Goal: Task Accomplishment & Management: Manage account settings

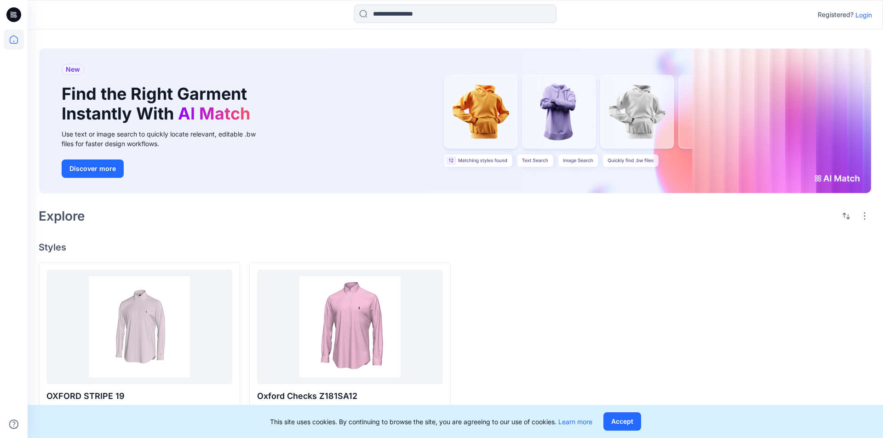
click at [864, 14] on p "Login" at bounding box center [863, 15] width 17 height 10
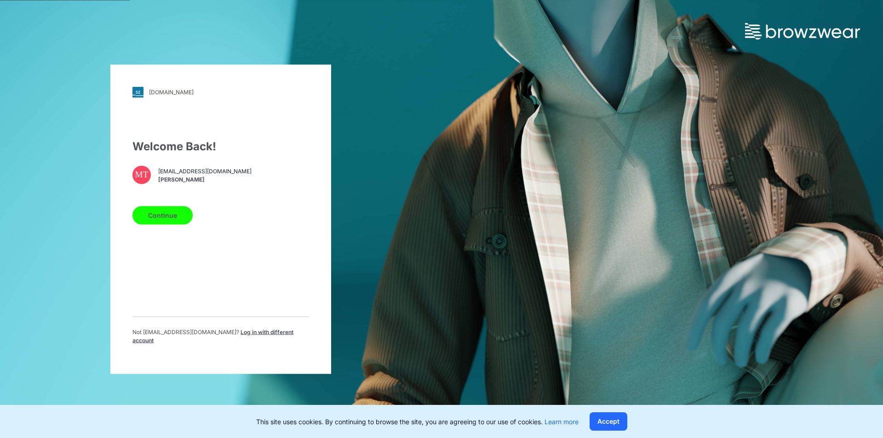
click at [158, 215] on button "Continue" at bounding box center [162, 215] width 60 height 18
drag, startPoint x: 614, startPoint y: 427, endPoint x: 614, endPoint y: 419, distance: 8.7
click at [614, 422] on button "Accept" at bounding box center [608, 421] width 38 height 18
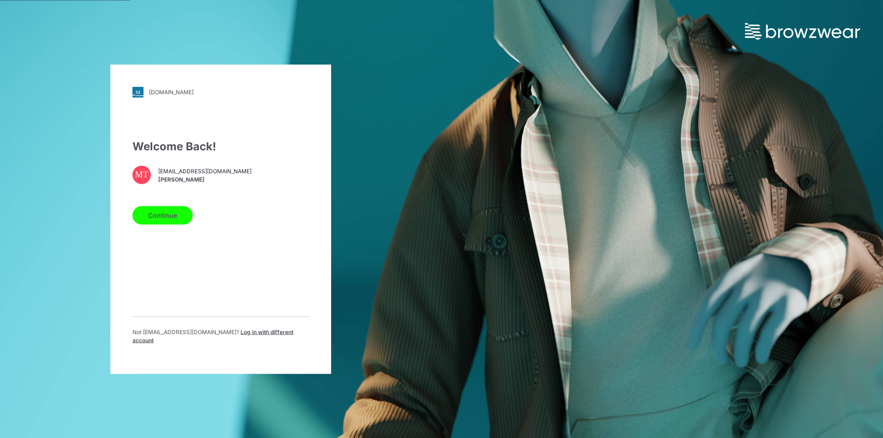
click at [156, 217] on button "Continue" at bounding box center [162, 215] width 60 height 18
click at [171, 224] on button "Continue" at bounding box center [162, 215] width 60 height 18
click at [168, 219] on button "Continue" at bounding box center [162, 215] width 60 height 18
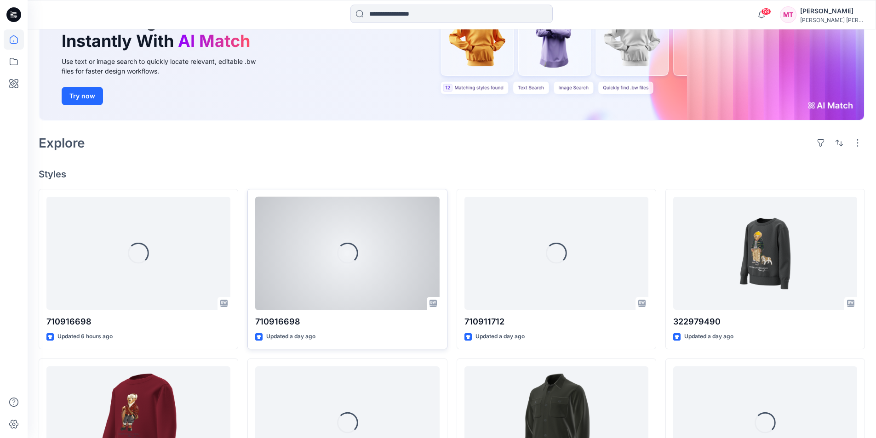
scroll to position [138, 0]
